Goal: Check status: Check status

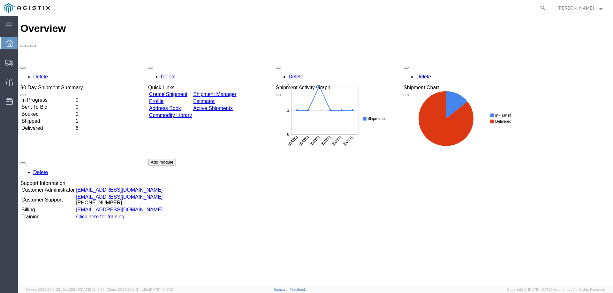
click at [232, 92] on link "Shipment Manager" at bounding box center [214, 94] width 43 height 5
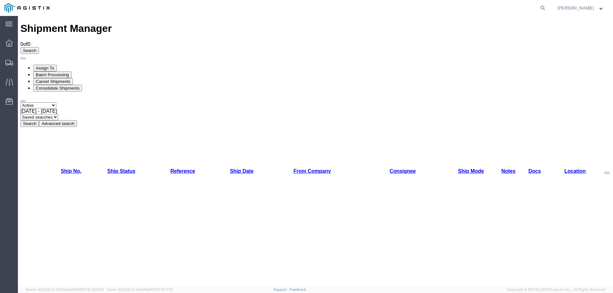
click at [56, 102] on select "Select status Active All Shipments Approved Booked Canceled Delivered Denied Ne…" at bounding box center [38, 105] width 36 height 6
select select "ALL"
click at [20, 102] on select "Select status Active All Shipments Approved Booked Canceled Delivered Denied Ne…" at bounding box center [38, 105] width 36 height 6
click at [39, 120] on button "Search" at bounding box center [29, 123] width 19 height 7
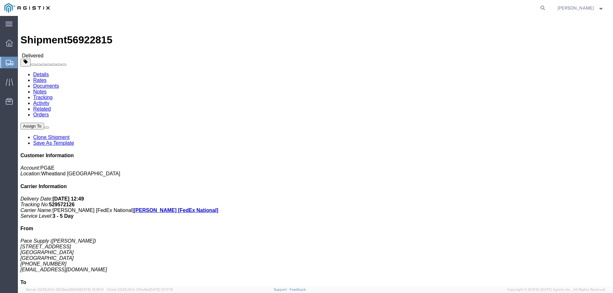
click link "Documents"
